Goal: Navigation & Orientation: Find specific page/section

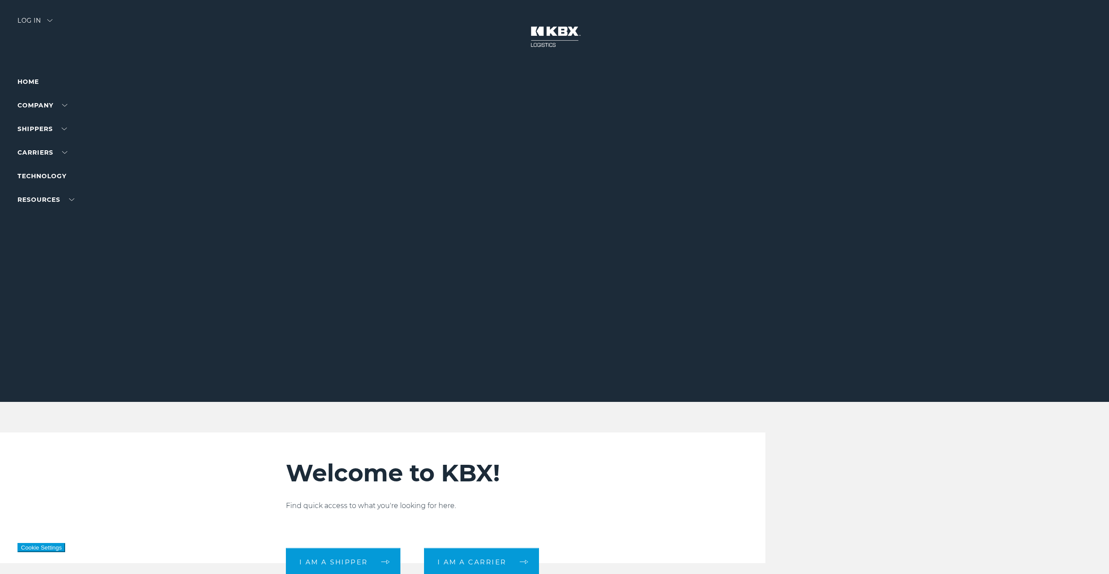
click at [33, 22] on div "Log in" at bounding box center [34, 23] width 35 height 13
click at [31, 19] on div "Log in" at bounding box center [34, 23] width 35 height 13
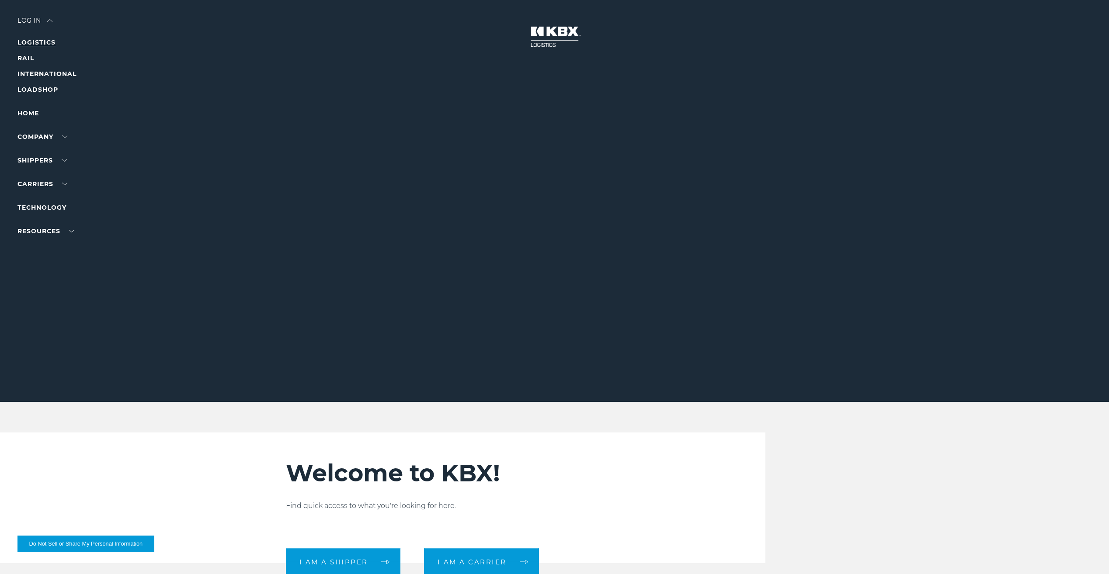
click at [33, 43] on link "LOGISTICS" at bounding box center [36, 42] width 38 height 8
